Goal: Task Accomplishment & Management: Use online tool/utility

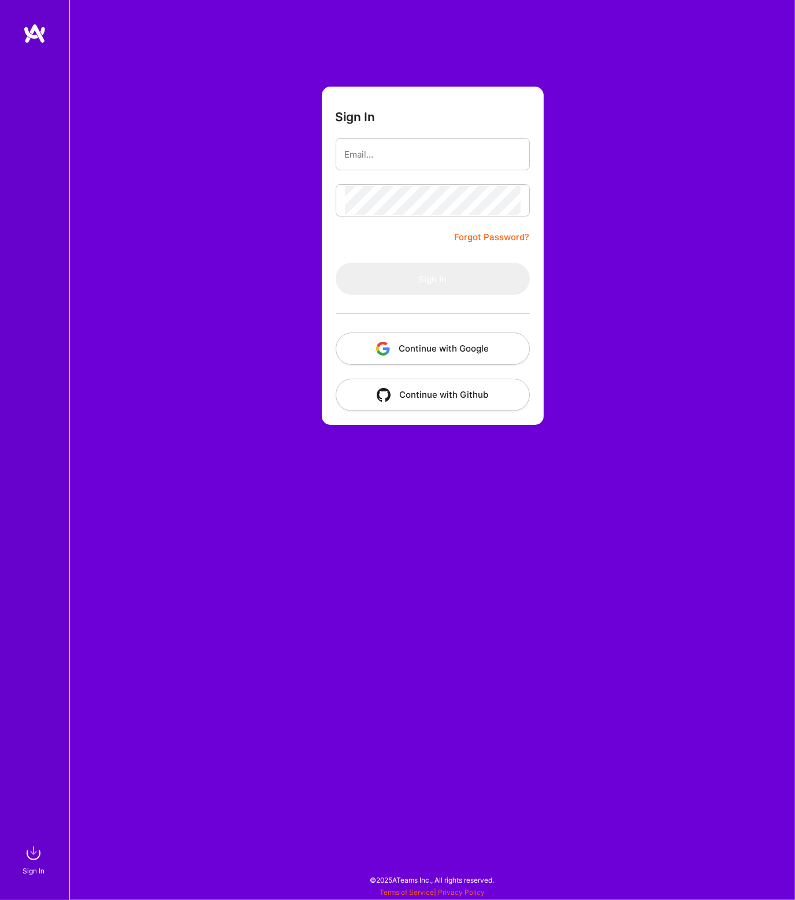
click at [396, 345] on button "Continue with Google" at bounding box center [433, 349] width 194 height 32
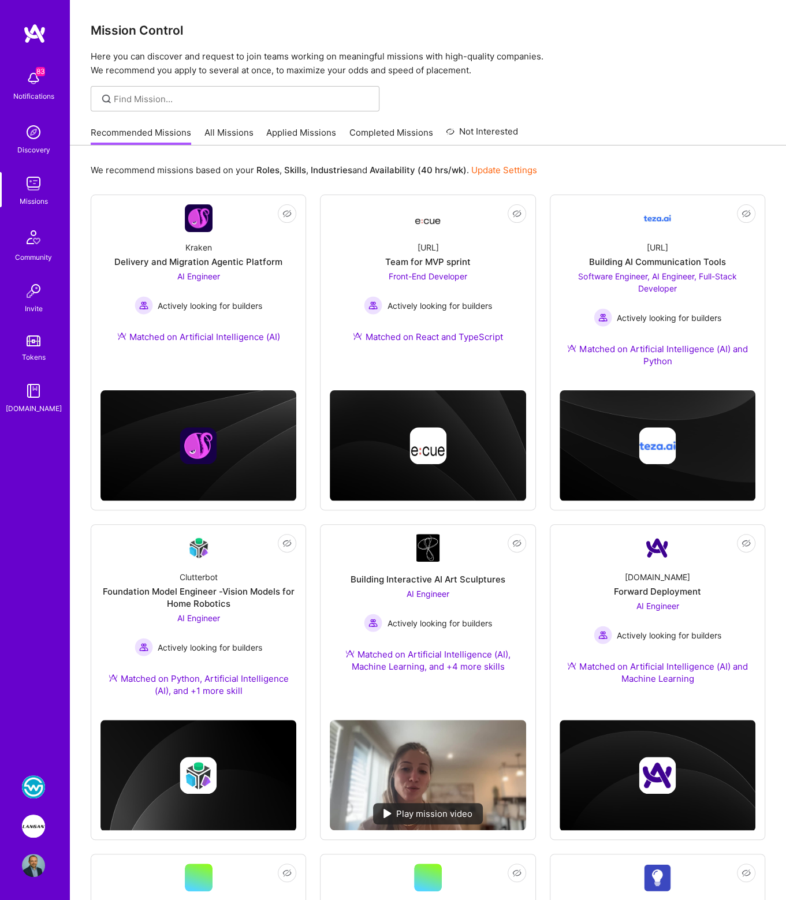
click at [563, 103] on div at bounding box center [428, 98] width 716 height 25
click at [42, 787] on img at bounding box center [33, 787] width 23 height 23
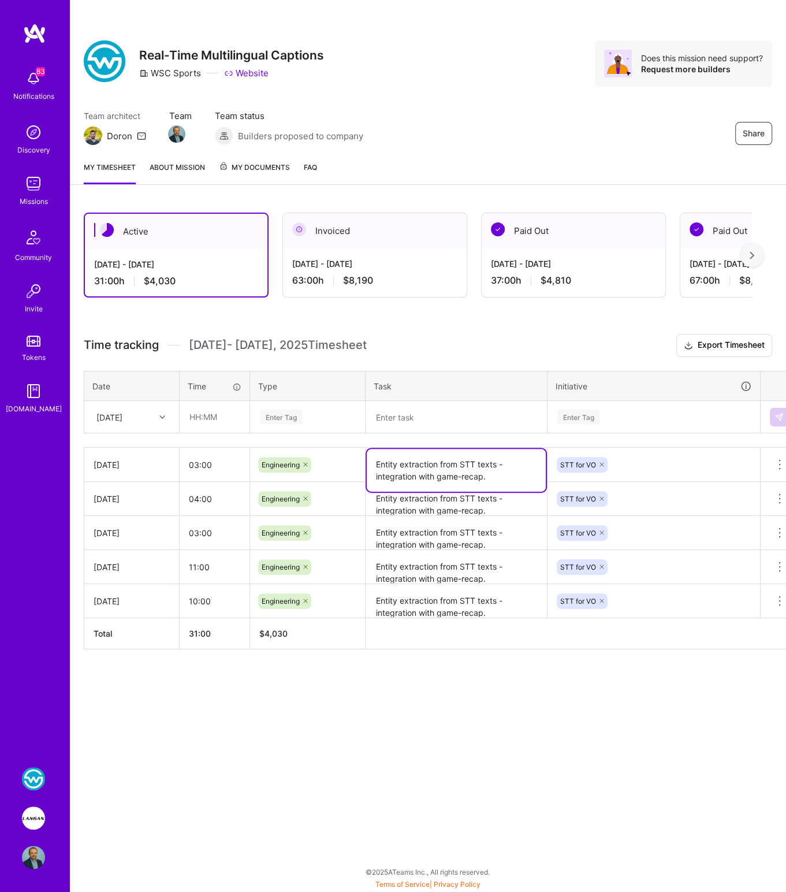
drag, startPoint x: 375, startPoint y: 461, endPoint x: 508, endPoint y: 481, distance: 134.3
click at [508, 481] on textarea "Entity extraction from STT texts - integration with game-recap." at bounding box center [456, 470] width 179 height 43
click at [457, 423] on textarea at bounding box center [456, 417] width 179 height 30
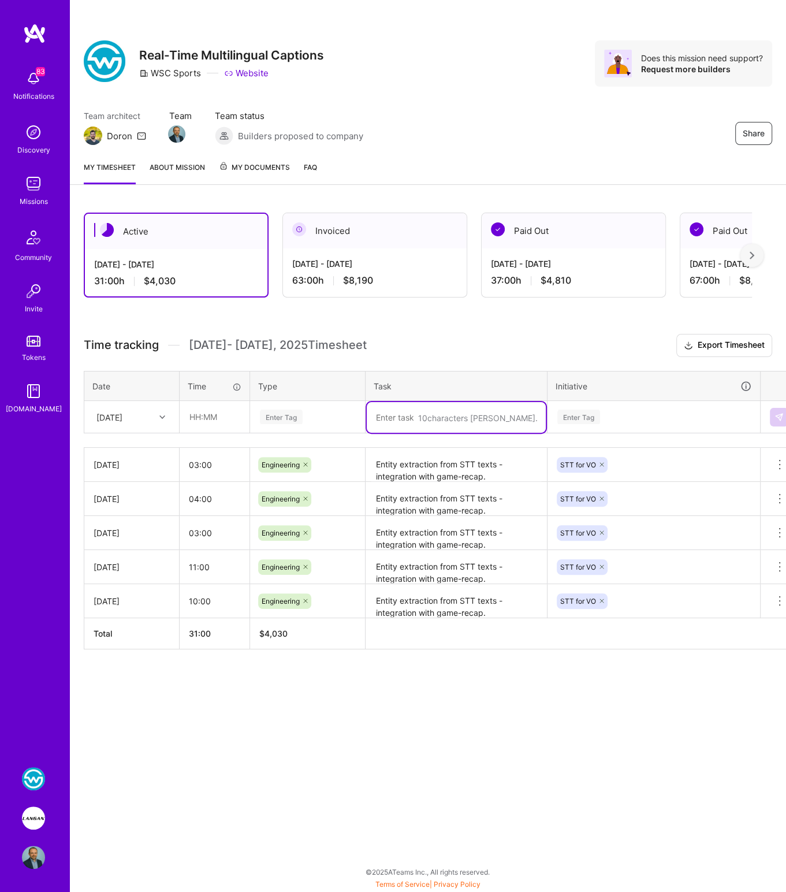
paste textarea "Entity extraction from STT texts - integration with game-recap."
type textarea "Entity extraction from STT texts - integration with game-recap."
click at [208, 415] on input "text" at bounding box center [214, 416] width 69 height 31
type input "04:00"
click at [143, 415] on div "[DATE]" at bounding box center [123, 416] width 64 height 19
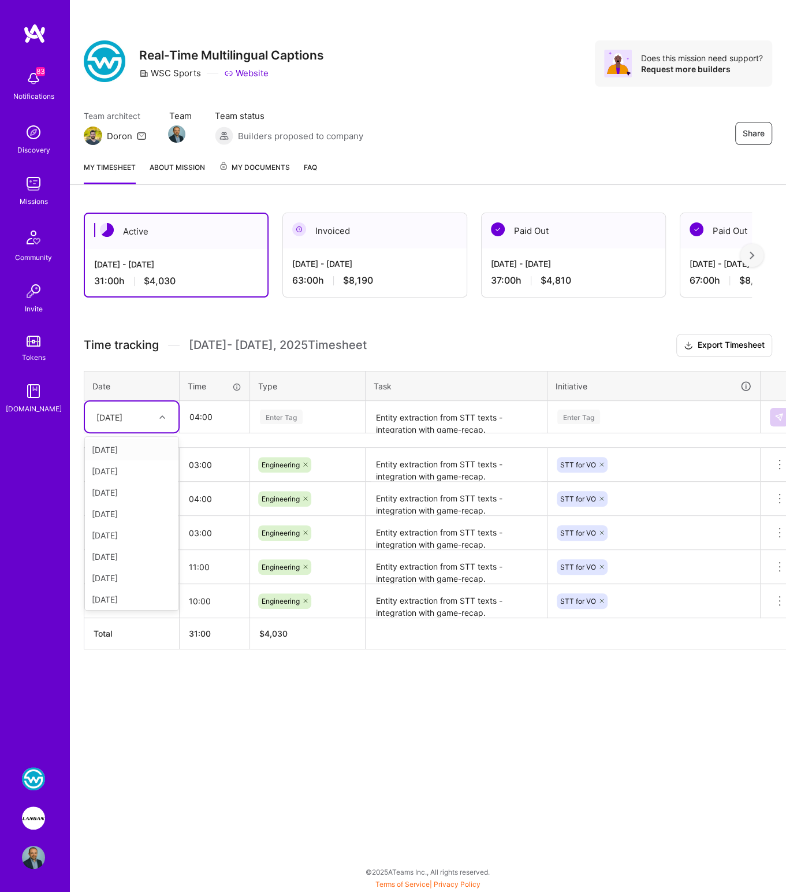
click at [145, 371] on th "Date" at bounding box center [131, 386] width 95 height 30
click at [298, 419] on div "Enter Tag" at bounding box center [281, 417] width 43 height 18
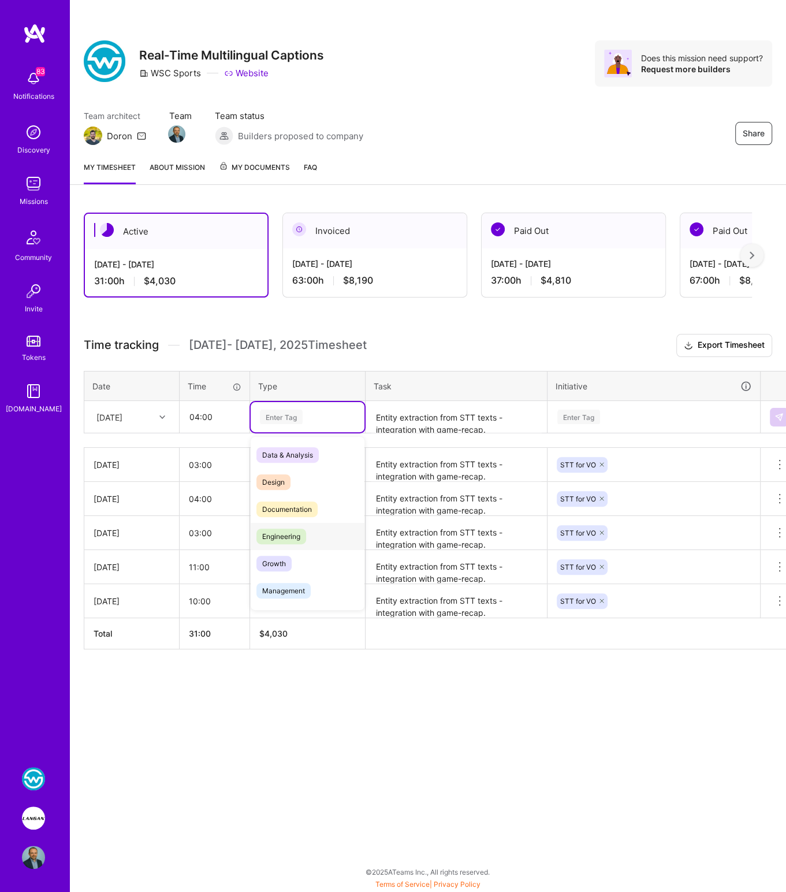
click at [286, 533] on span "Engineering" at bounding box center [281, 536] width 50 height 16
click at [573, 416] on div "Enter Tag" at bounding box center [578, 417] width 43 height 18
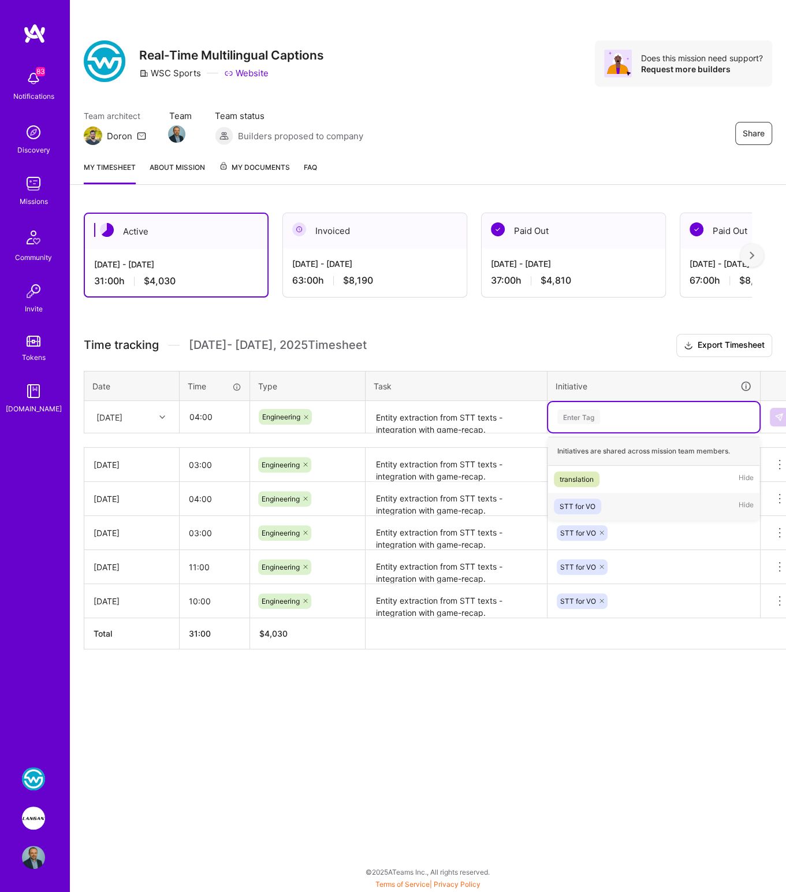
click at [591, 500] on div "STT for VO" at bounding box center [578, 506] width 36 height 12
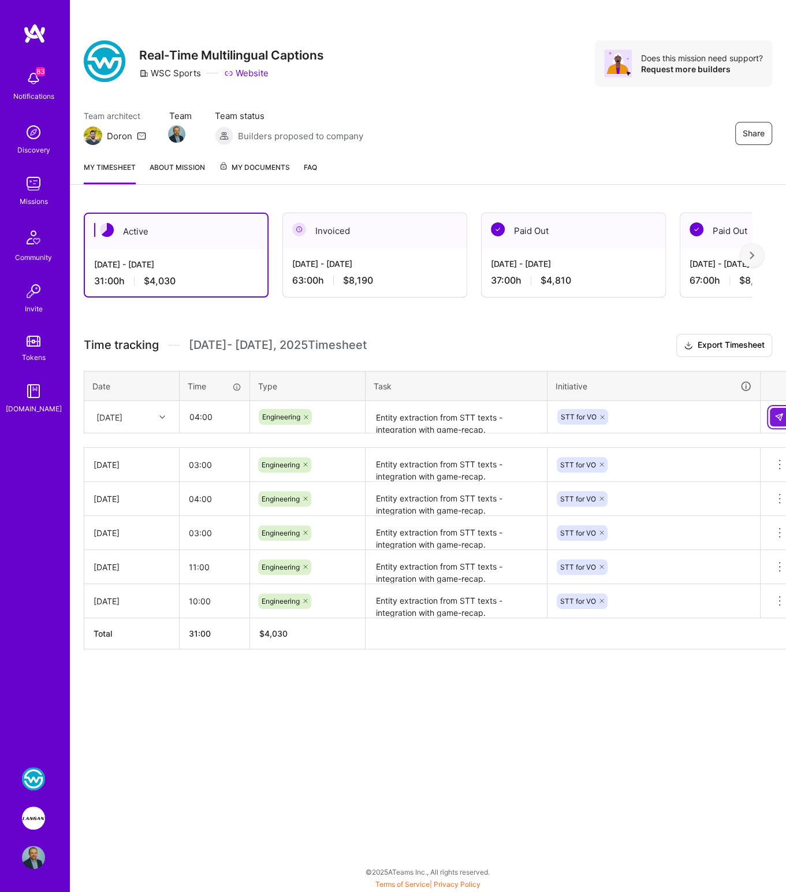
click at [779, 417] on img at bounding box center [779, 416] width 9 height 9
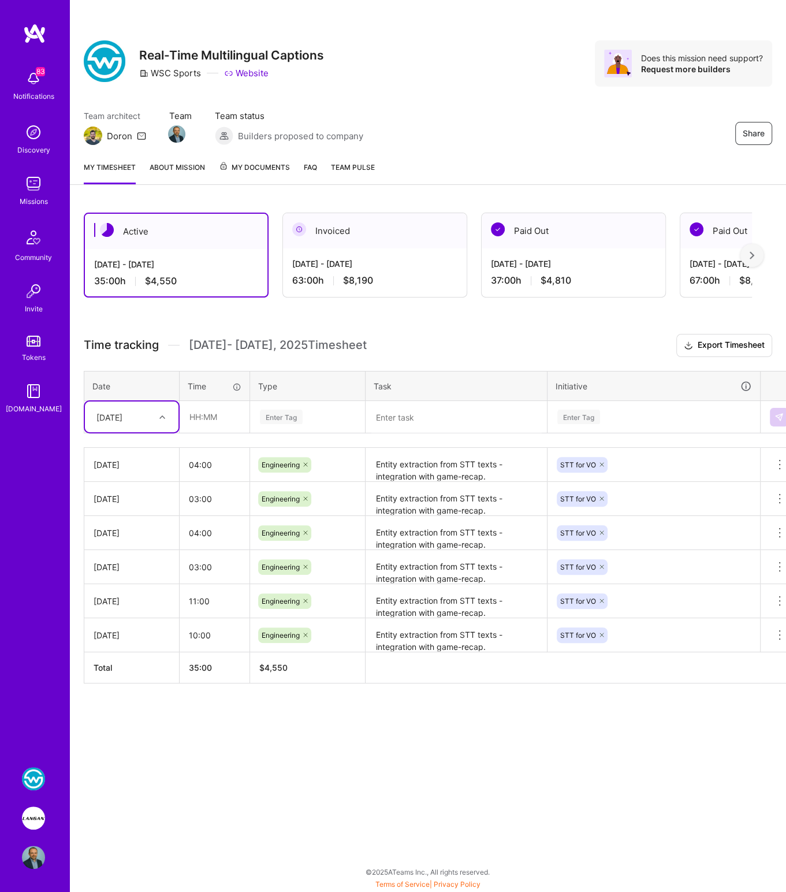
click at [40, 776] on img at bounding box center [33, 778] width 23 height 23
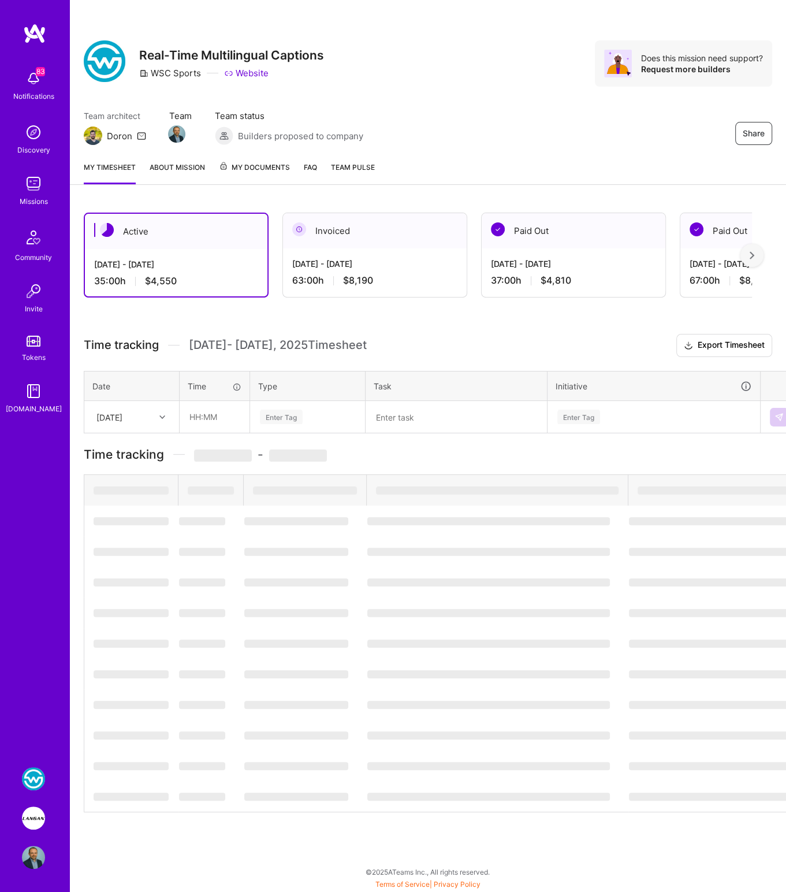
click at [37, 805] on div "WSC Sports: Real-Time Multilingual Captions [PERSON_NAME]: AI-Copilot for Envir…" at bounding box center [34, 818] width 27 height 102
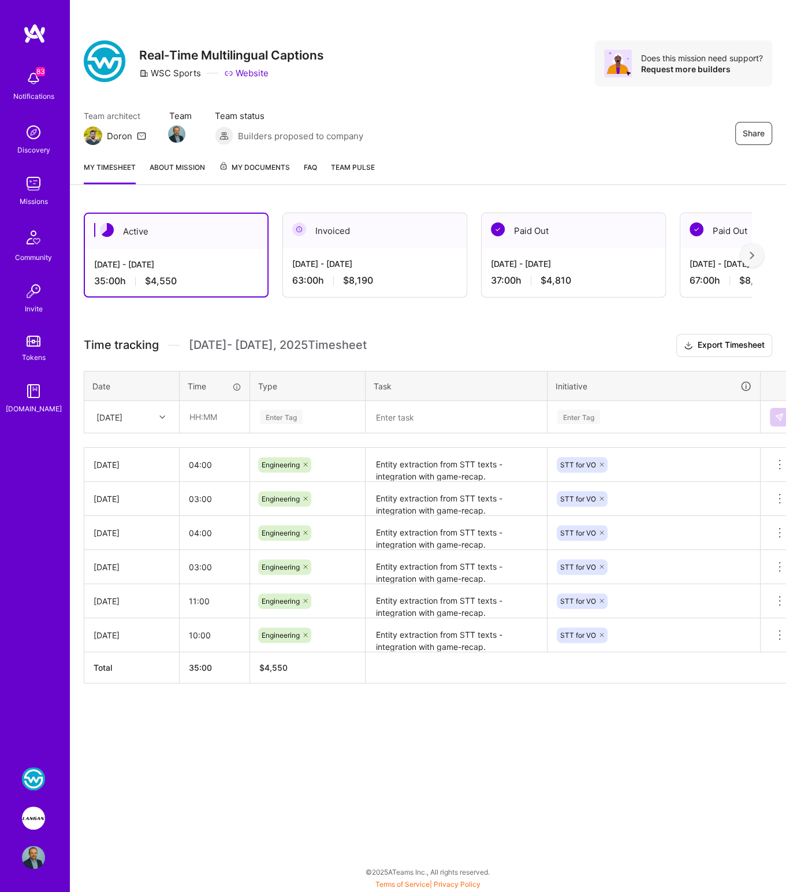
click at [37, 813] on img at bounding box center [33, 817] width 23 height 23
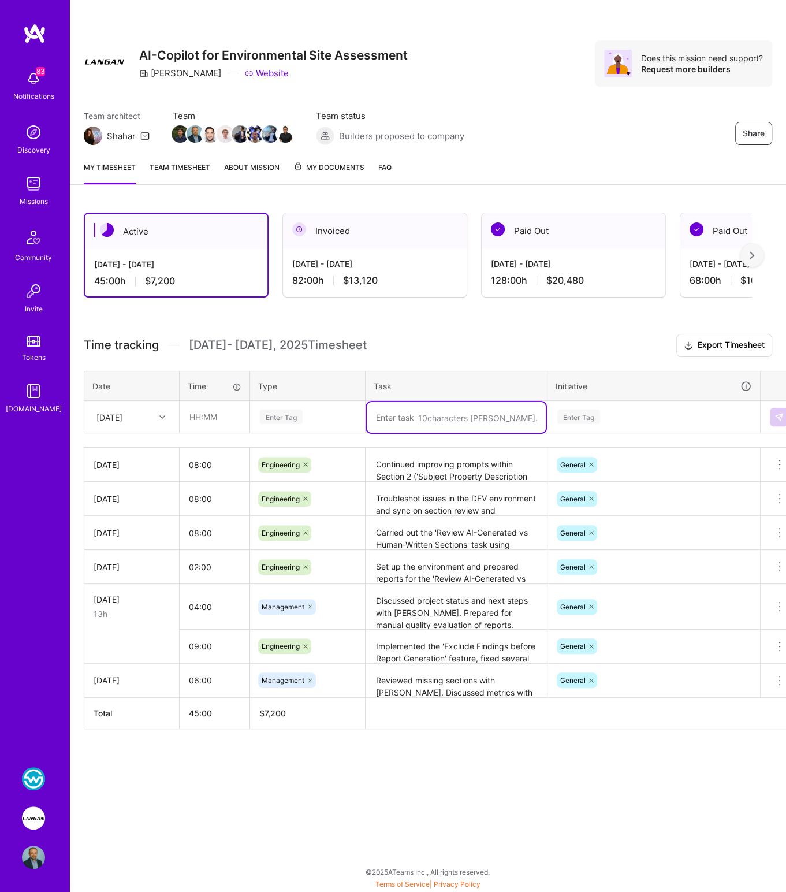
click at [413, 414] on textarea at bounding box center [456, 417] width 179 height 31
paste textarea "Reviewed multiple PRs, identified and resolved a critical bug in one of them. D…"
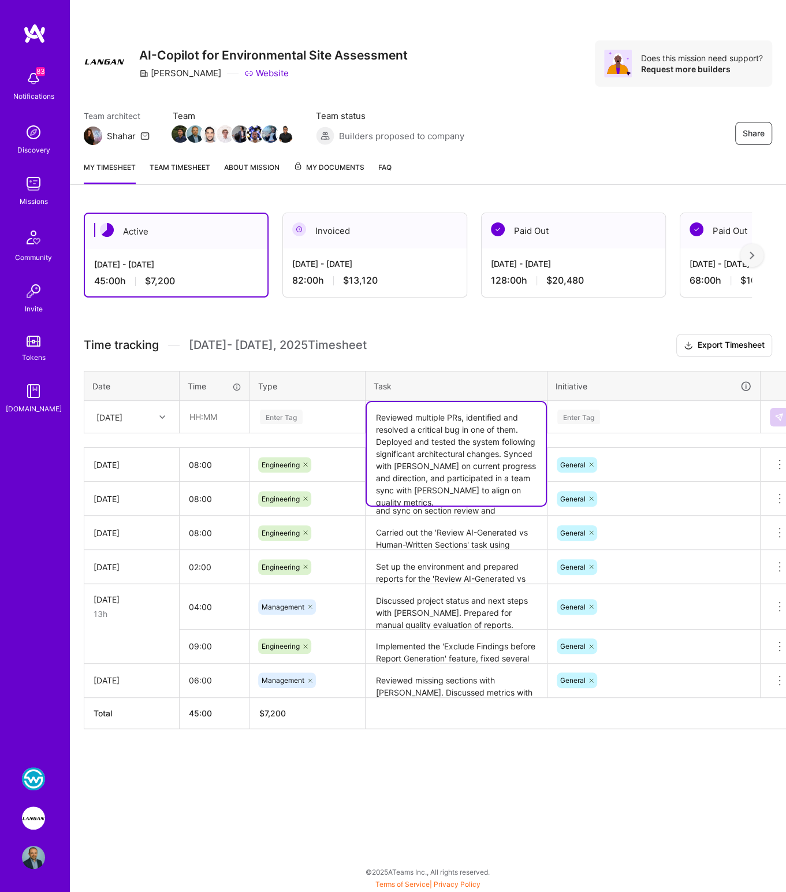
click at [475, 451] on textarea "Reviewed multiple PRs, identified and resolved a critical bug in one of them. D…" at bounding box center [456, 453] width 179 height 103
click at [446, 448] on textarea "Reviewed multiple PRs, identified and resolved a critical bug in one of them. D…" at bounding box center [456, 453] width 179 height 103
type textarea "Reviewed multiple PRs, identified and resolved a critical bug in one of them. D…"
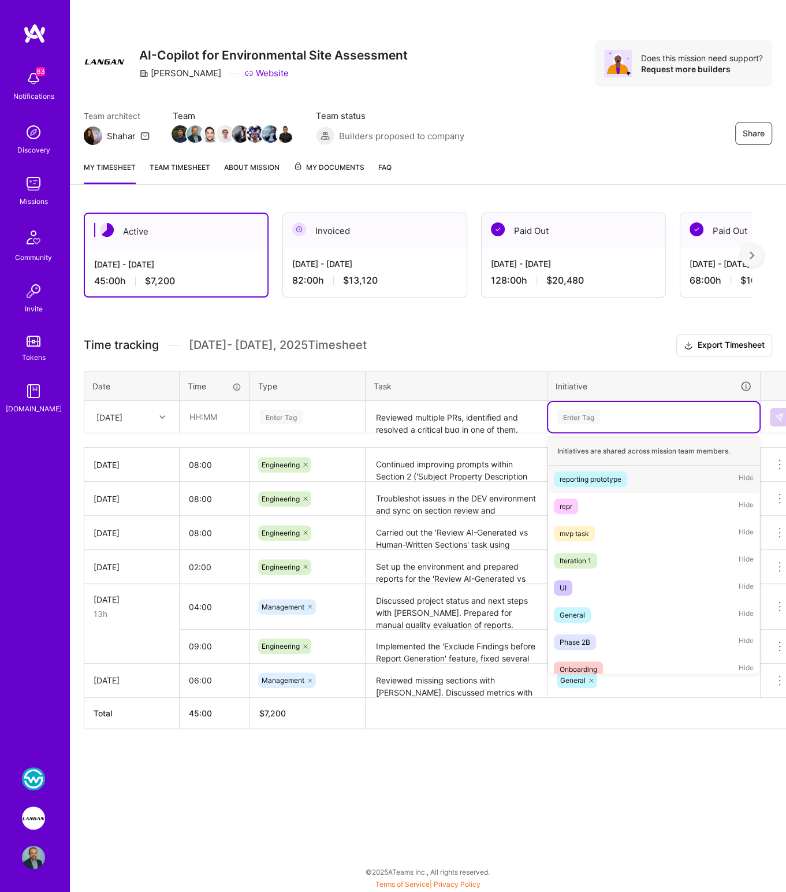
click at [571, 410] on div "Enter Tag" at bounding box center [578, 417] width 43 height 18
click at [574, 613] on div "General" at bounding box center [572, 615] width 25 height 12
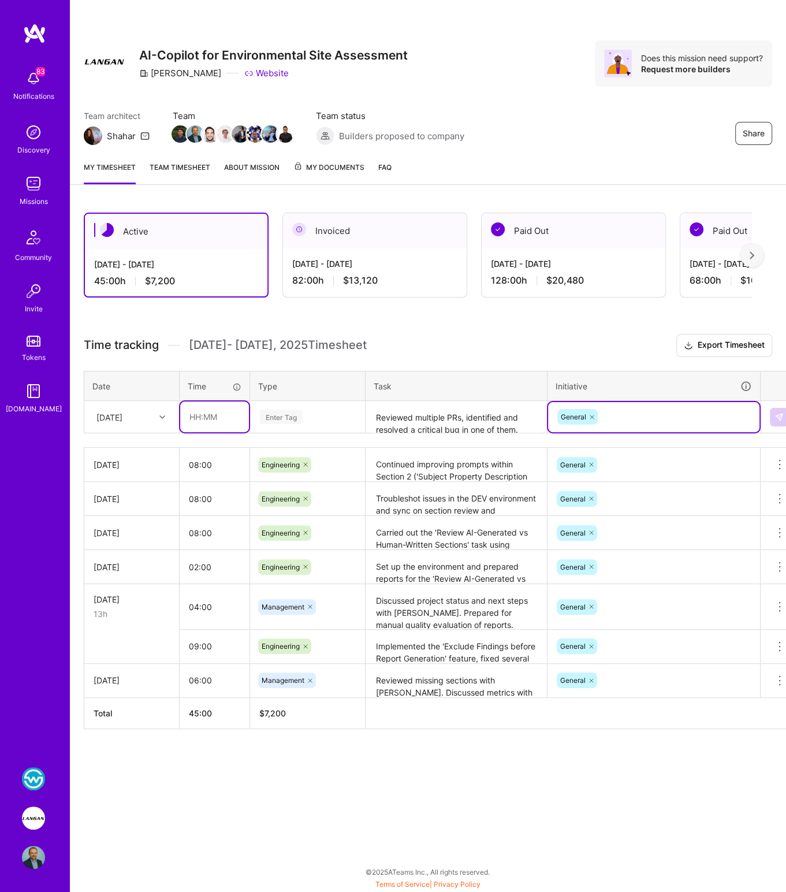
click at [209, 414] on input "text" at bounding box center [214, 416] width 69 height 31
type input "05:00"
click at [281, 419] on div "Enter Tag" at bounding box center [281, 417] width 43 height 18
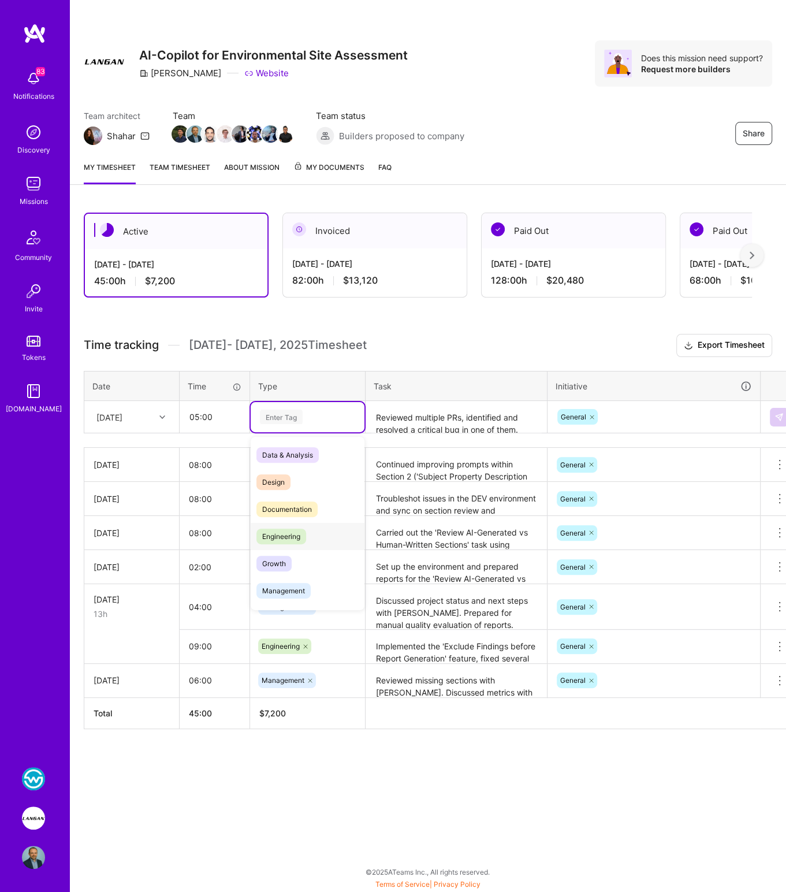
click at [294, 524] on div "Engineering" at bounding box center [308, 536] width 114 height 27
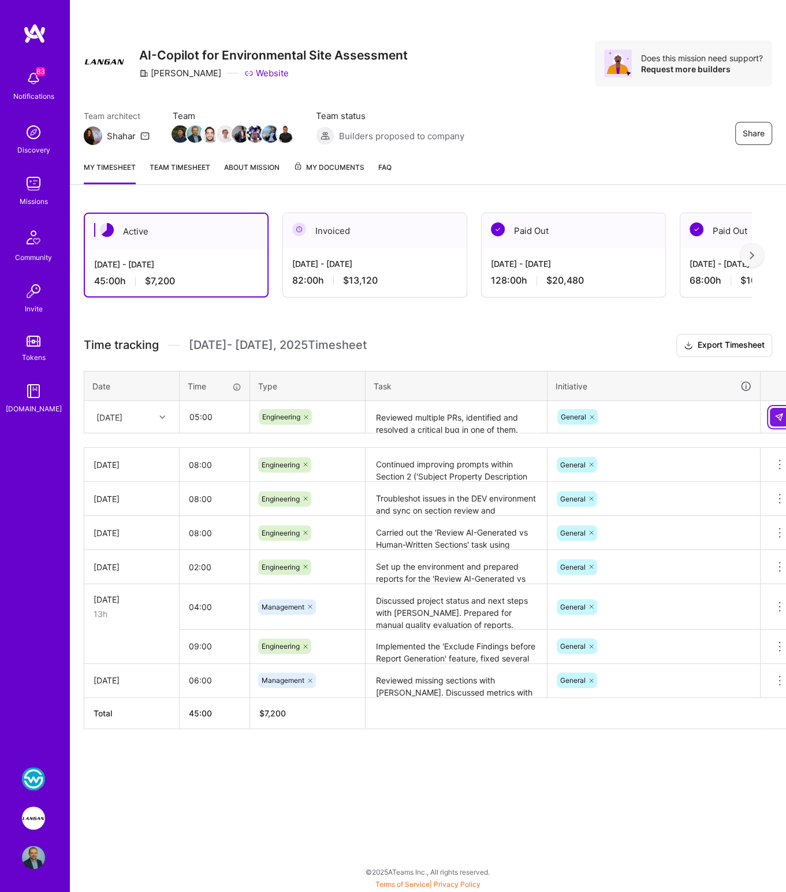
click at [780, 410] on button at bounding box center [779, 417] width 18 height 18
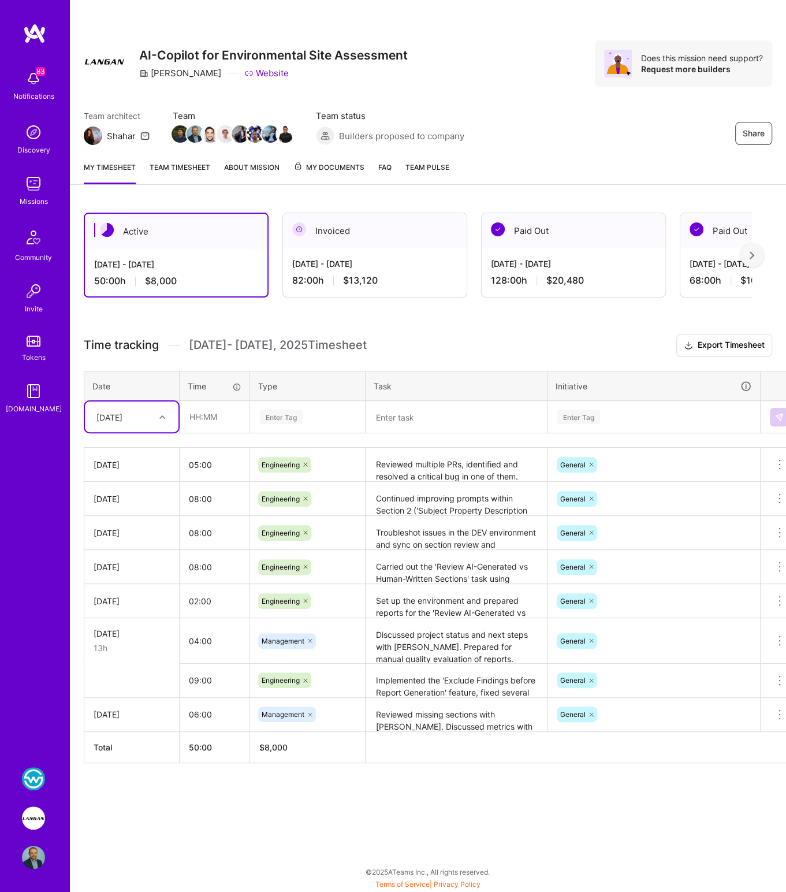
click at [425, 498] on textarea "Continued improving prompts within Section 2 ('Subject Property Description and…" at bounding box center [456, 499] width 179 height 32
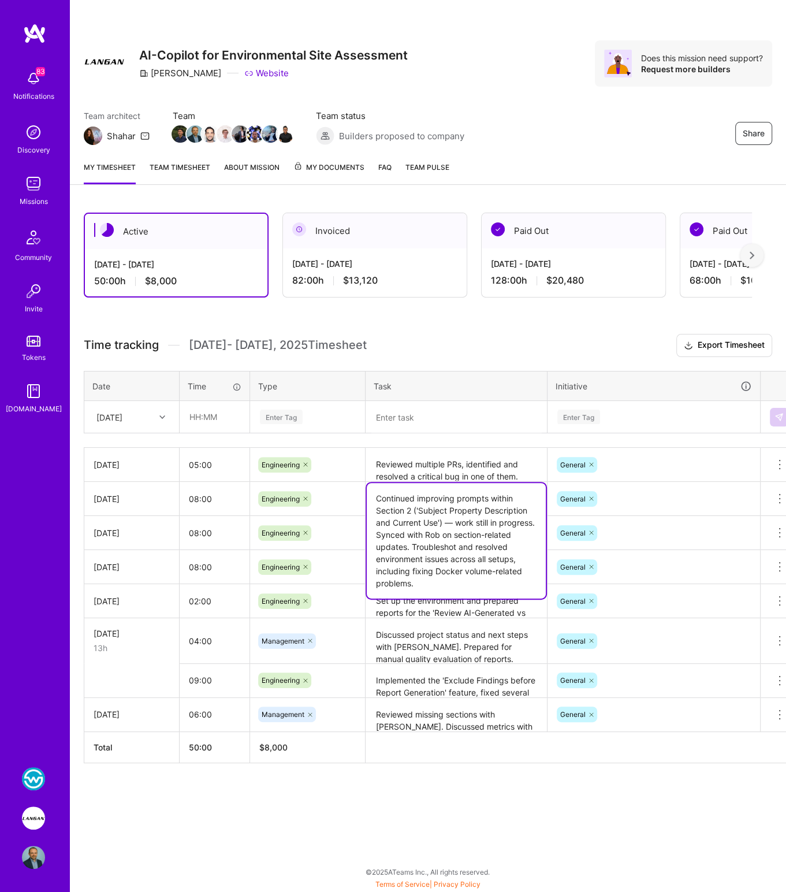
click at [424, 462] on textarea "Reviewed multiple PRs, identified and resolved a critical bug in one of them. D…" at bounding box center [456, 465] width 179 height 32
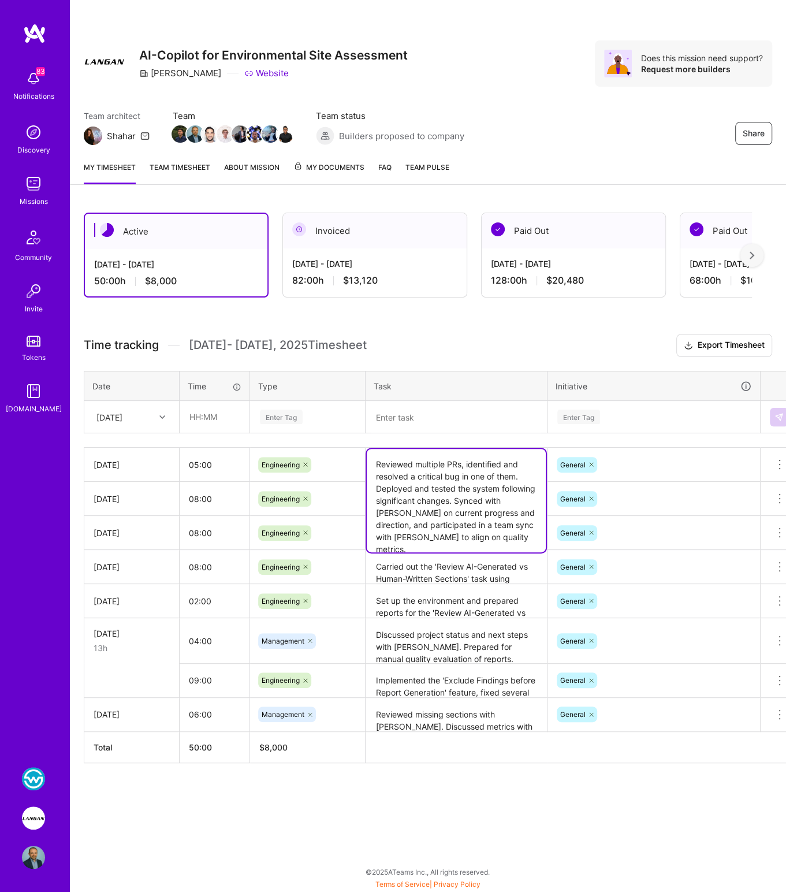
click at [401, 467] on textarea "Reviewed multiple PRs, identified and resolved a critical bug in one of them. D…" at bounding box center [456, 500] width 179 height 103
drag, startPoint x: 464, startPoint y: 463, endPoint x: 367, endPoint y: 464, distance: 97.6
click at [364, 464] on tr "[DATE] 05:00 Engineering Reviewed multiple PRs, identified and resolved a criti…" at bounding box center [441, 465] width 715 height 34
drag, startPoint x: 523, startPoint y: 475, endPoint x: 369, endPoint y: 466, distance: 155.1
click at [368, 466] on textarea "Reviewed multiple PRs, identified and resolved a critical bug in one of them. D…" at bounding box center [456, 500] width 179 height 103
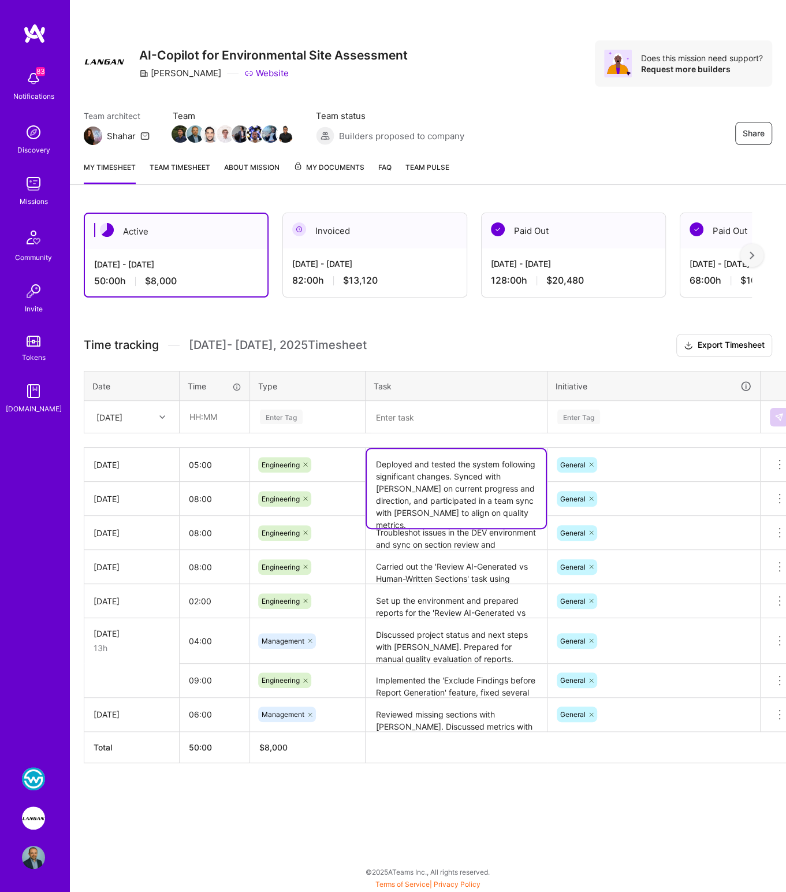
paste textarea "Reviewed multiple PRs, identified and resolved a critical bug in one of them."
type textarea "Reviewed multiple PRs, identified and resolved a critical bug in one of them. D…"
click at [430, 337] on h3 "Time tracking [DATE] - [DATE] Timesheet Export Timesheet" at bounding box center [428, 345] width 688 height 23
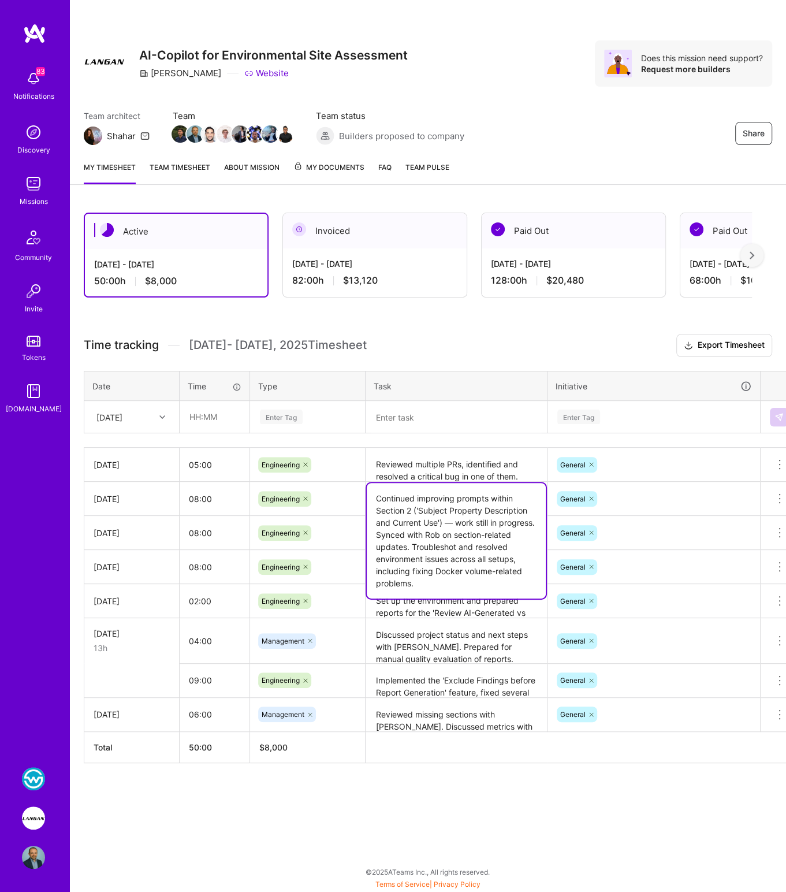
click at [393, 503] on textarea "Continued improving prompts within Section 2 ('Subject Property Description and…" at bounding box center [456, 541] width 179 height 116
click at [463, 405] on textarea at bounding box center [456, 417] width 179 height 31
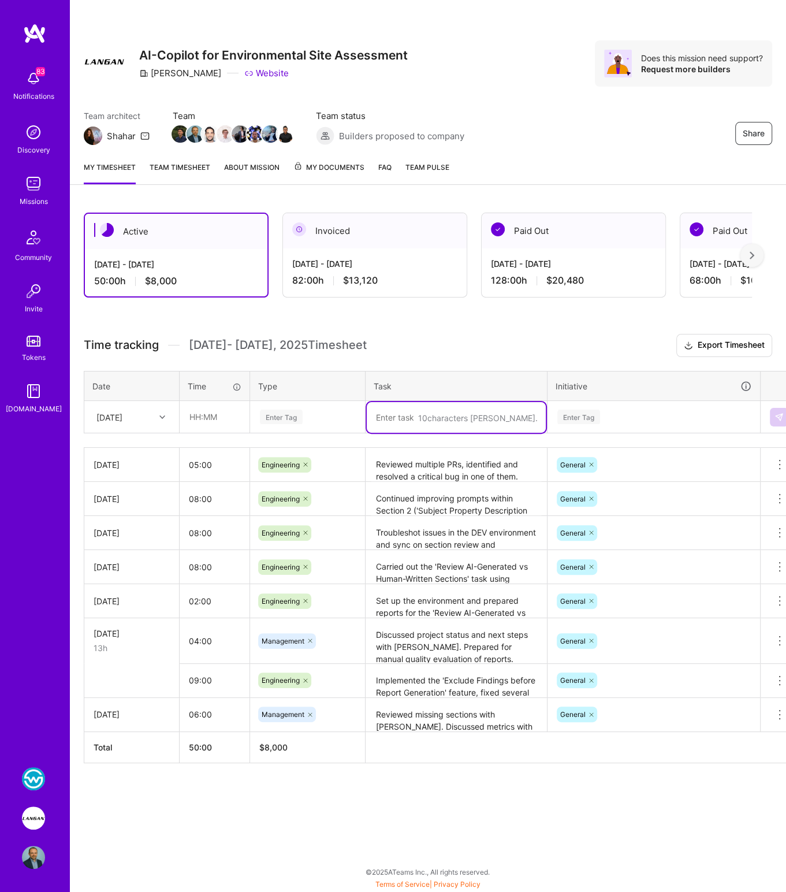
paste textarea "Performed thorough review and testing of a pull request introducing critical ch…"
type textarea "Performed thorough review and testing of a pull request introducing critical ch…"
click at [288, 414] on div "Enter Tag" at bounding box center [281, 417] width 43 height 18
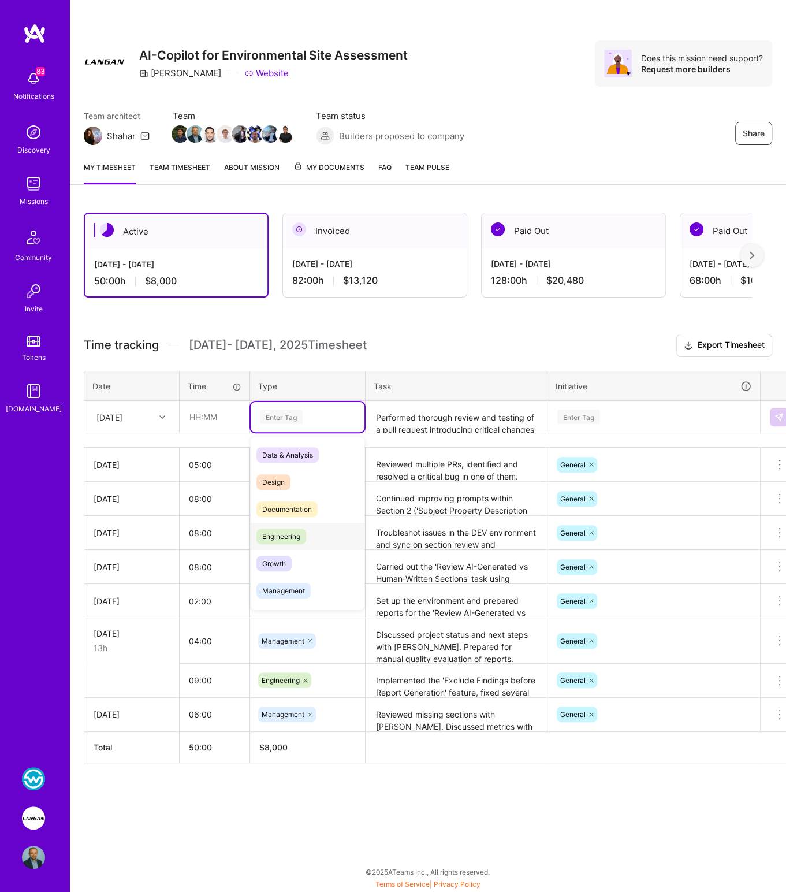
click at [282, 524] on div "Engineering" at bounding box center [308, 536] width 114 height 27
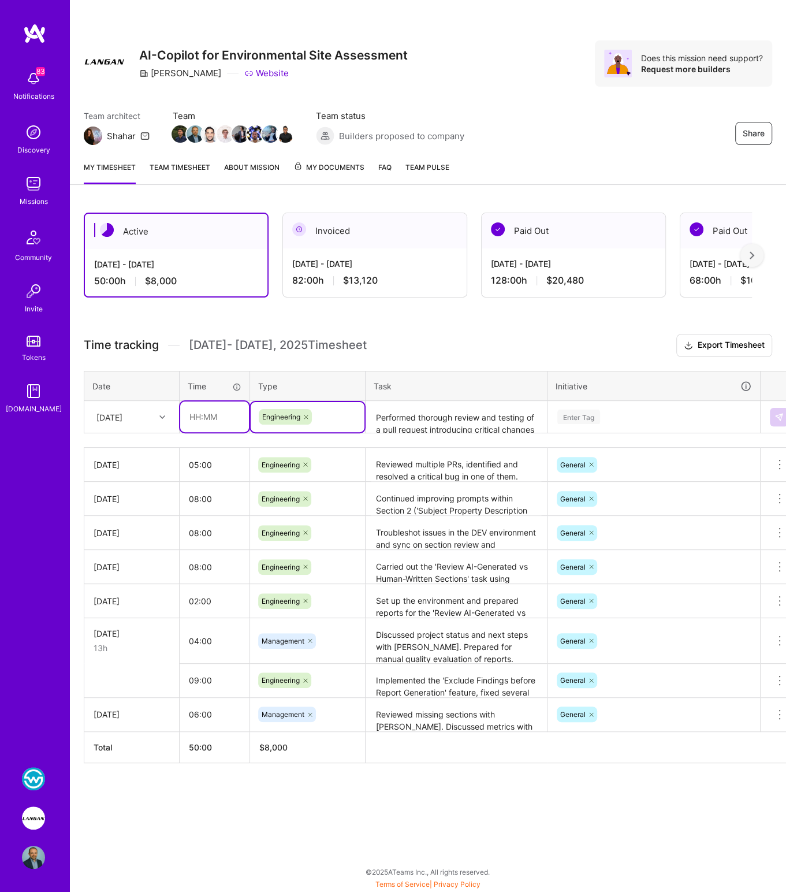
click at [206, 422] on input "text" at bounding box center [214, 416] width 69 height 31
type input "04:00"
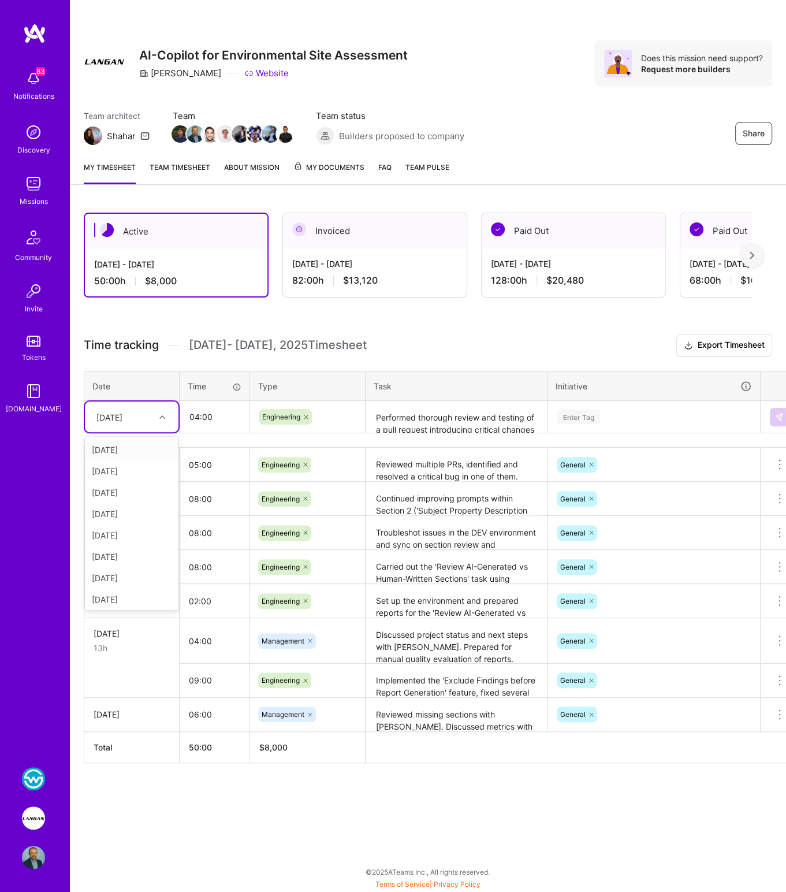
click at [142, 418] on div "[DATE]" at bounding box center [123, 416] width 64 height 19
click at [109, 594] on div "[DATE]" at bounding box center [132, 599] width 94 height 21
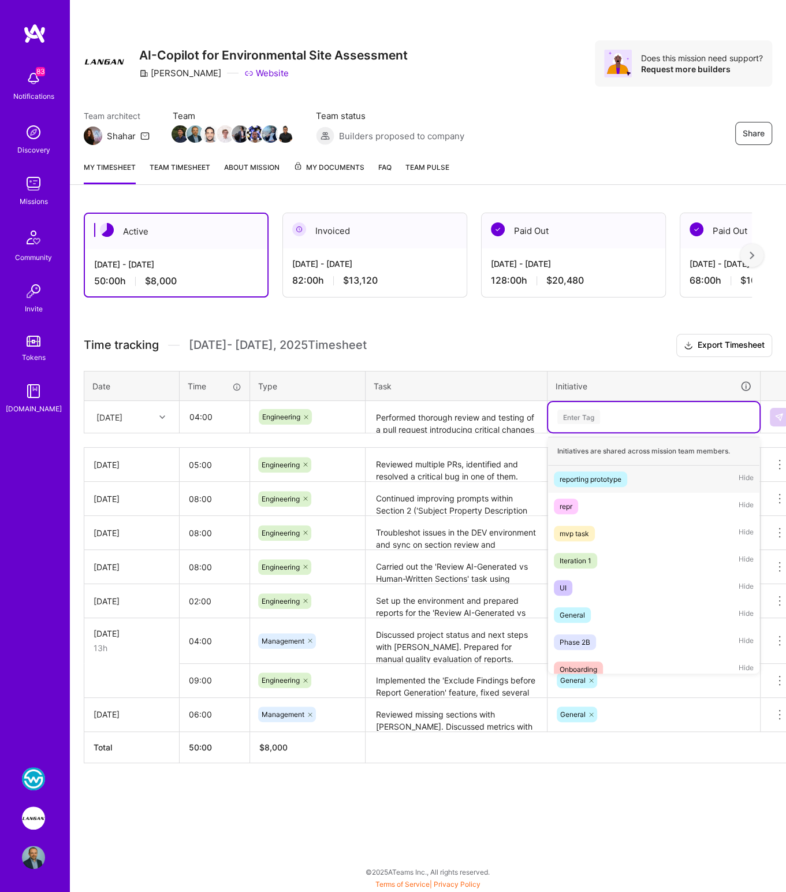
click at [576, 415] on div "Enter Tag" at bounding box center [578, 417] width 43 height 18
click at [568, 611] on div "General" at bounding box center [572, 615] width 25 height 12
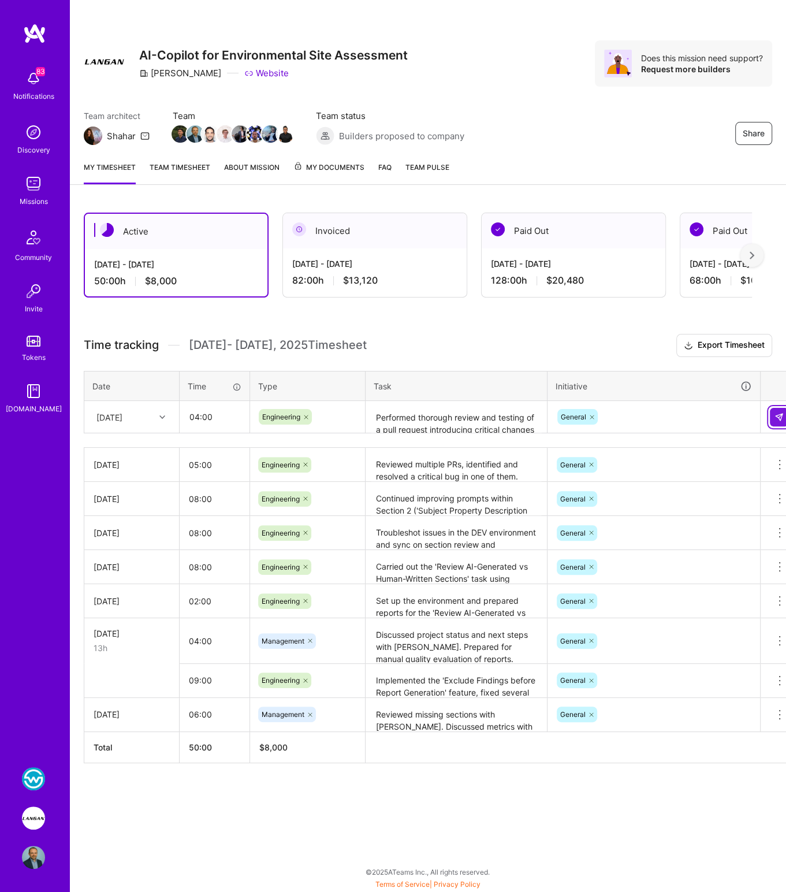
click at [781, 414] on img at bounding box center [779, 416] width 9 height 9
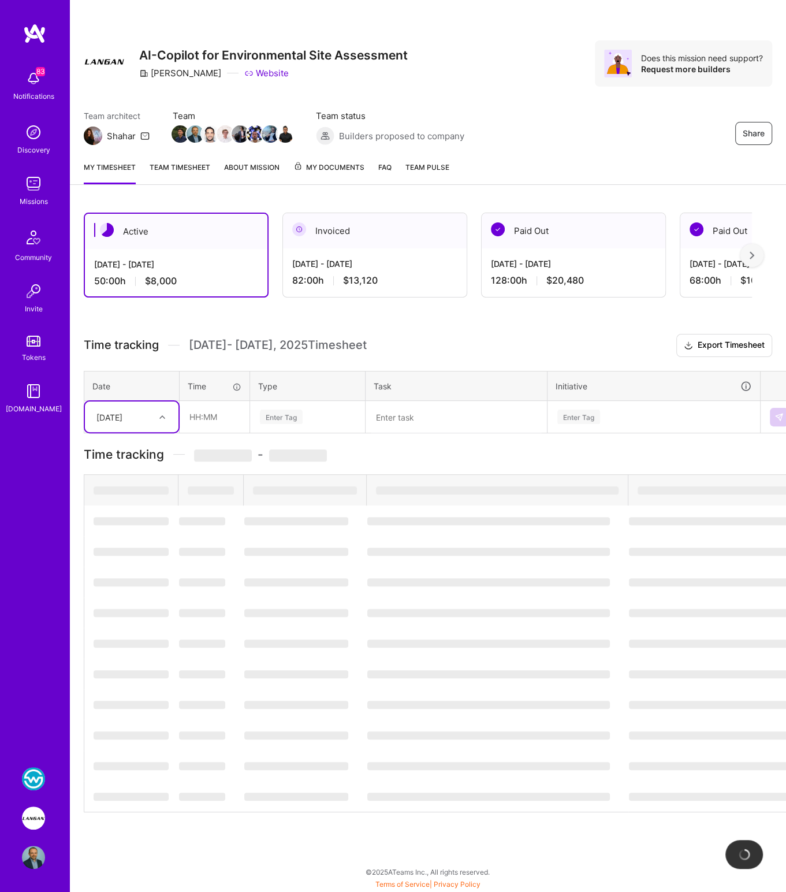
click at [29, 788] on img at bounding box center [33, 778] width 23 height 23
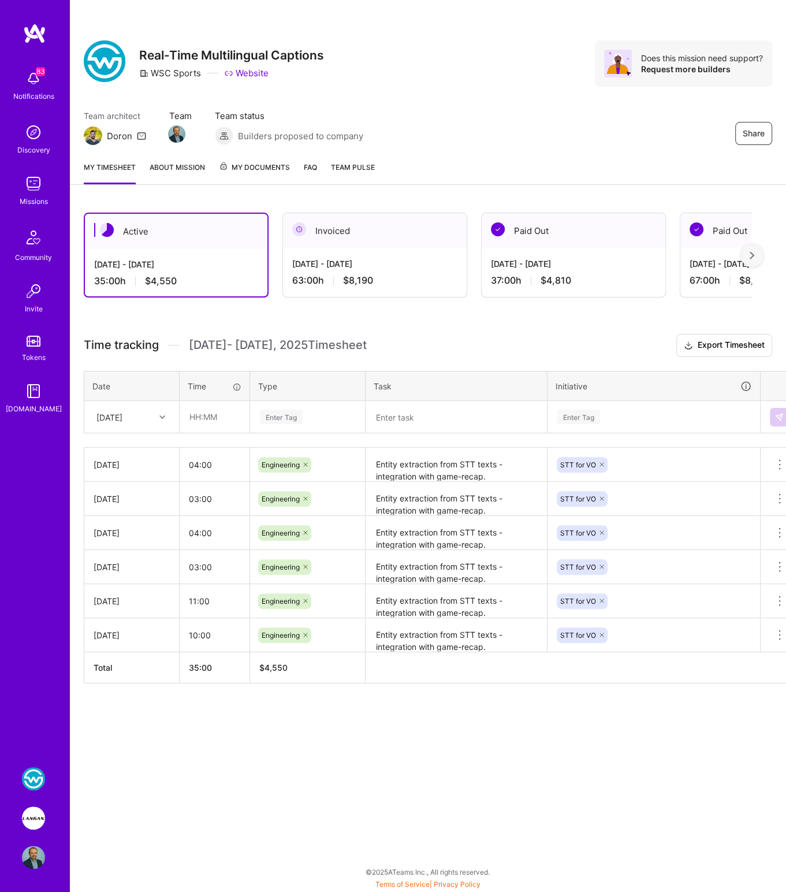
click at [414, 464] on textarea "Entity extraction from STT texts - integration with game-recap." at bounding box center [456, 465] width 179 height 32
paste textarea "Performed thorough review and testing of a pull request introducing critical ch…"
type textarea "Entity extraction from STT texts - integration with game-recap."
click at [122, 414] on div "[DATE]" at bounding box center [109, 417] width 26 height 12
click at [116, 592] on div "[DATE]" at bounding box center [132, 599] width 94 height 21
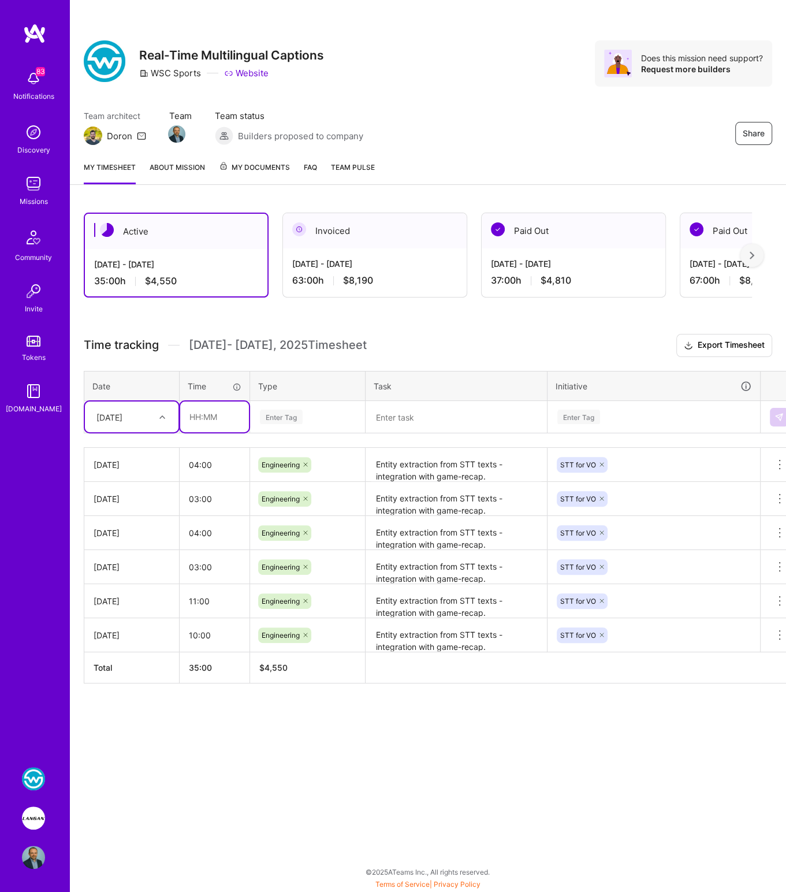
click at [209, 417] on input "text" at bounding box center [214, 416] width 69 height 31
type input "04:00"
click at [418, 418] on textarea at bounding box center [456, 417] width 179 height 30
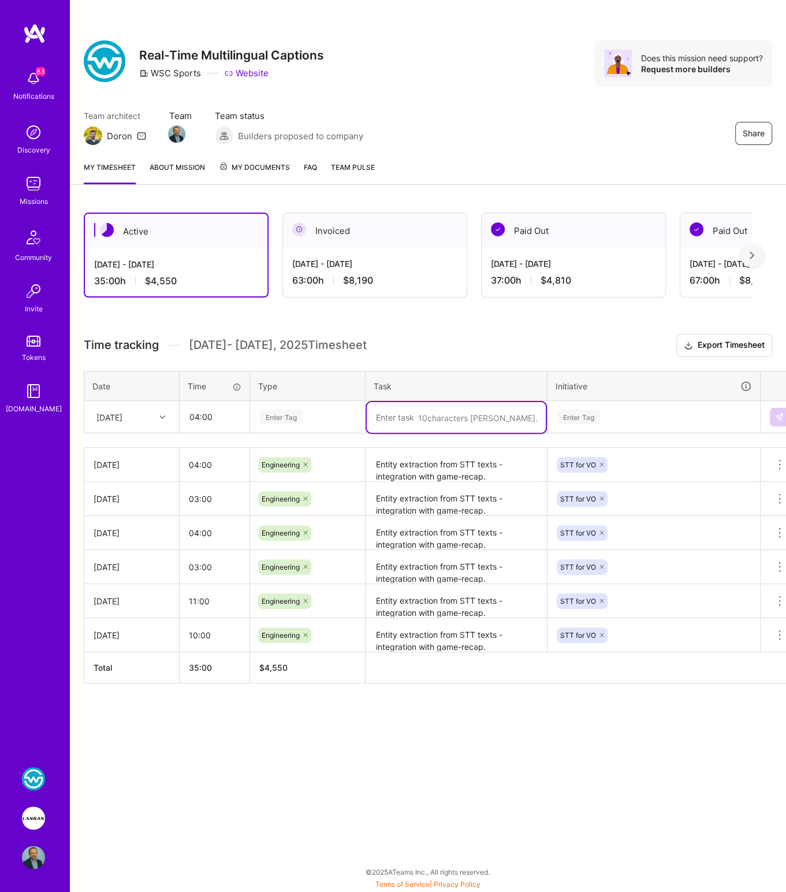
paste textarea "Entity extraction from STT texts - integration with game-recap."
type textarea "Entity extraction from STT texts - integration with game-recap."
click at [274, 416] on div "Enter Tag" at bounding box center [281, 417] width 43 height 18
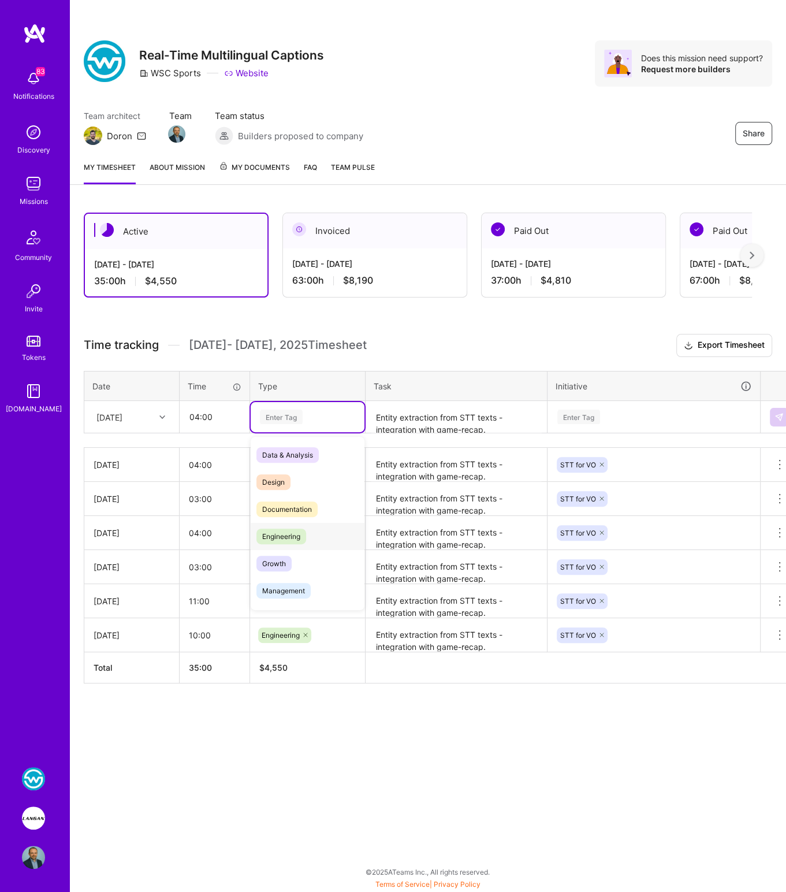
click at [293, 532] on span "Engineering" at bounding box center [281, 536] width 50 height 16
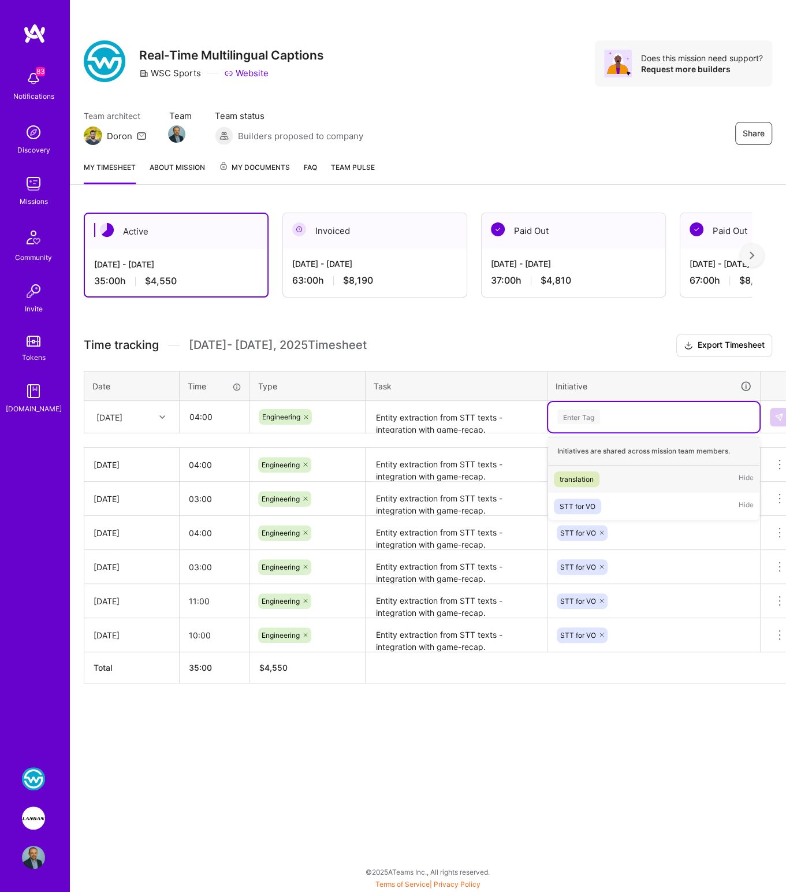
click at [555, 416] on div "Enter Tag" at bounding box center [653, 417] width 211 height 30
drag, startPoint x: 562, startPoint y: 503, endPoint x: 571, endPoint y: 493, distance: 13.9
click at [562, 503] on div "STT for VO" at bounding box center [578, 506] width 36 height 12
click at [776, 412] on img at bounding box center [779, 416] width 9 height 9
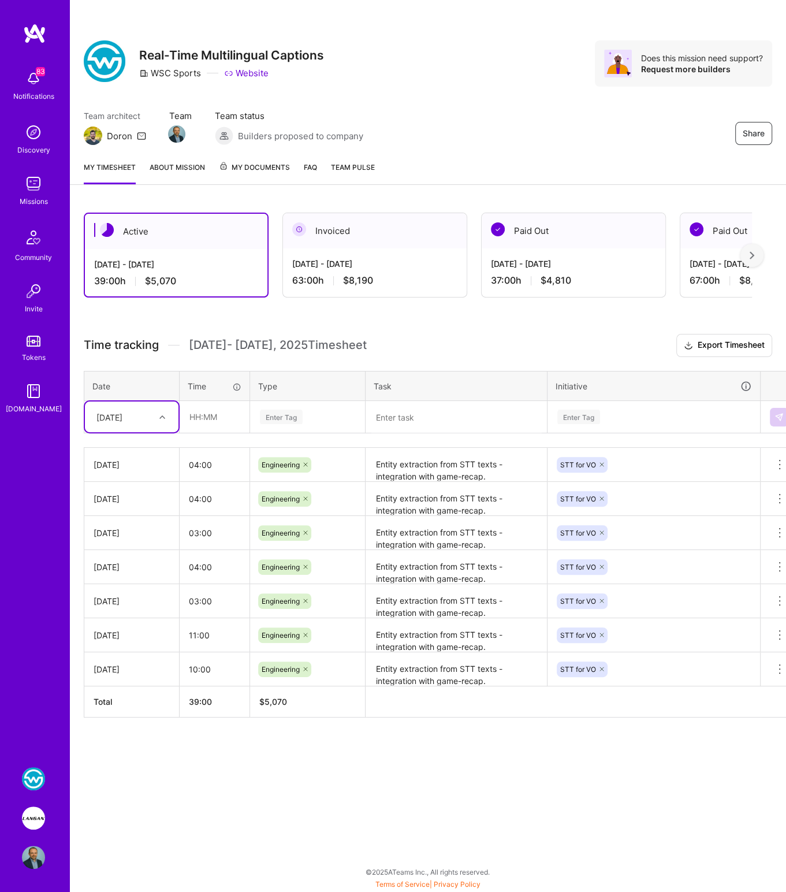
scroll to position [9, 0]
click at [32, 822] on img at bounding box center [33, 817] width 23 height 23
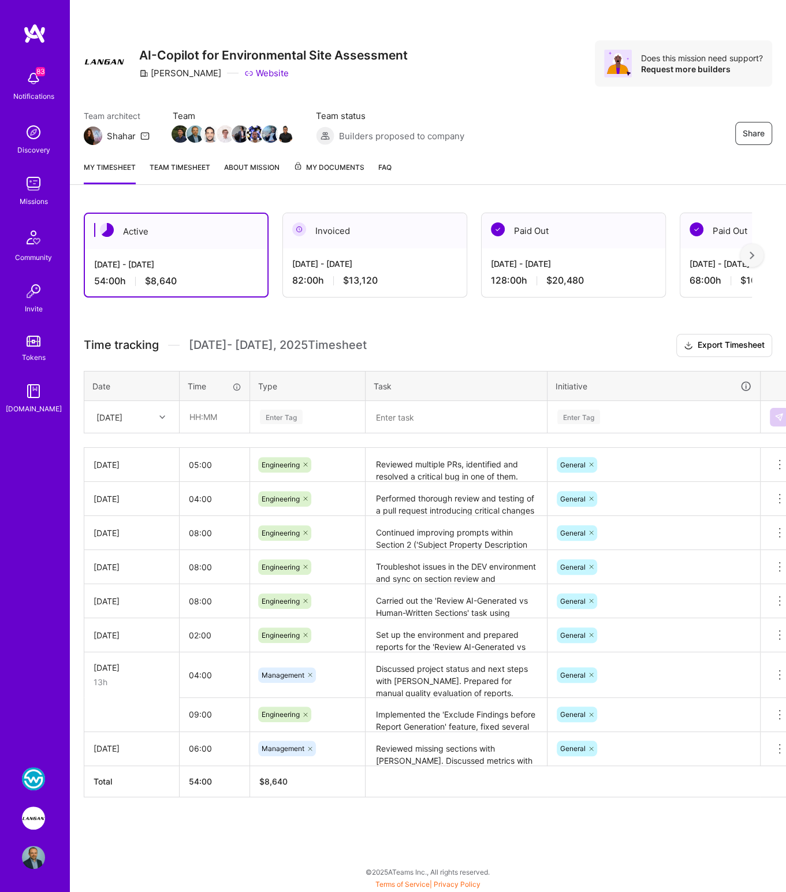
click at [527, 336] on h3 "Time tracking [DATE] - [DATE] Timesheet Export Timesheet" at bounding box center [428, 345] width 688 height 23
click at [31, 820] on img at bounding box center [33, 817] width 23 height 23
click at [31, 786] on img at bounding box center [33, 778] width 23 height 23
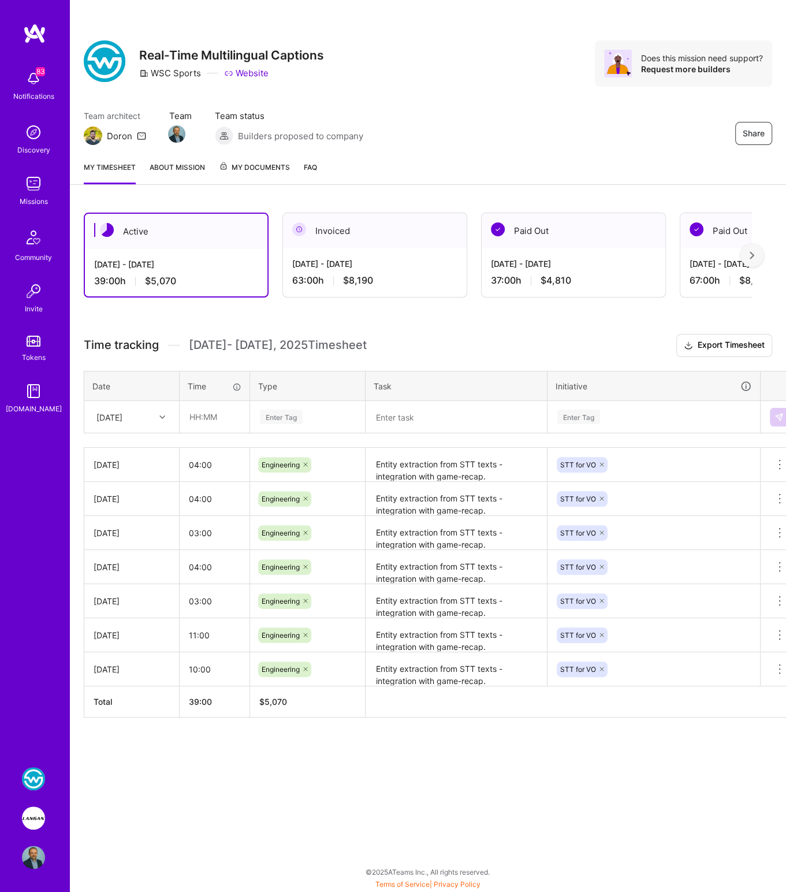
click at [31, 823] on img at bounding box center [33, 817] width 23 height 23
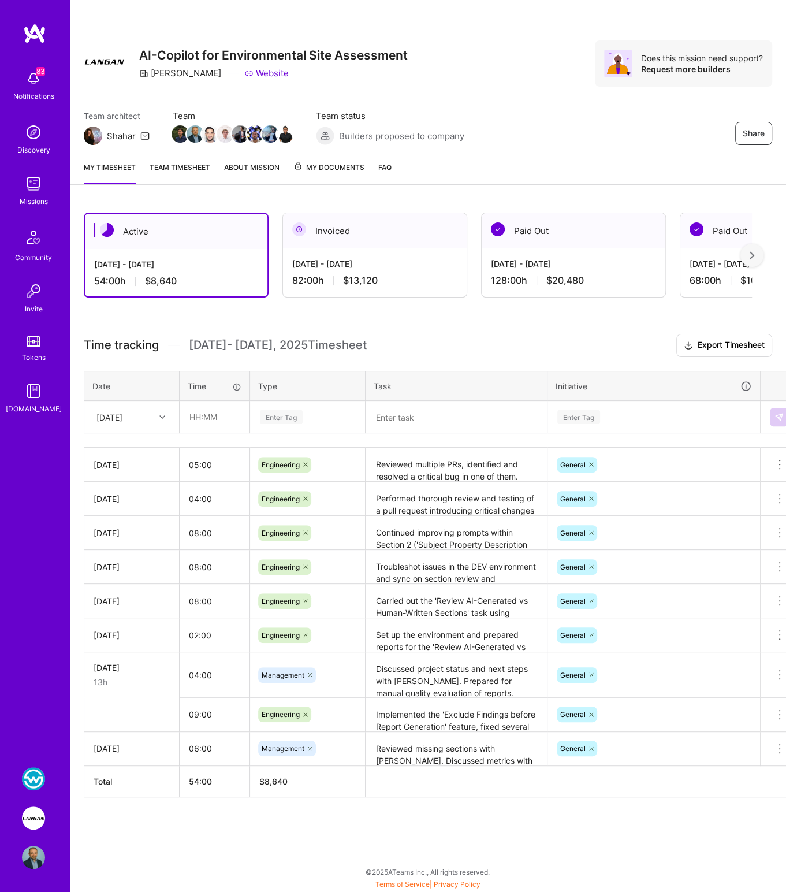
click at [385, 343] on h3 "Time tracking [DATE] - [DATE] Timesheet Export Timesheet" at bounding box center [428, 345] width 688 height 23
